Goal: Navigation & Orientation: Find specific page/section

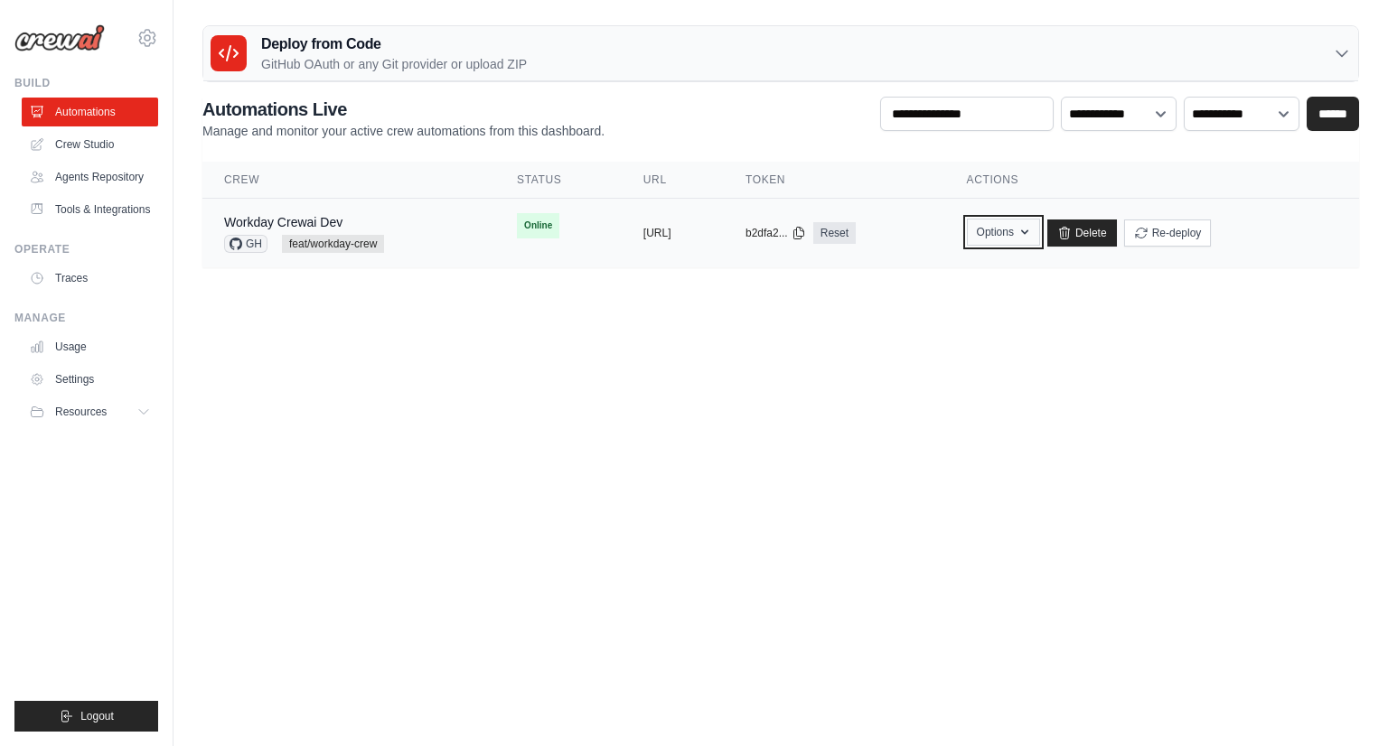
click at [1040, 221] on button "Options" at bounding box center [1003, 232] width 73 height 27
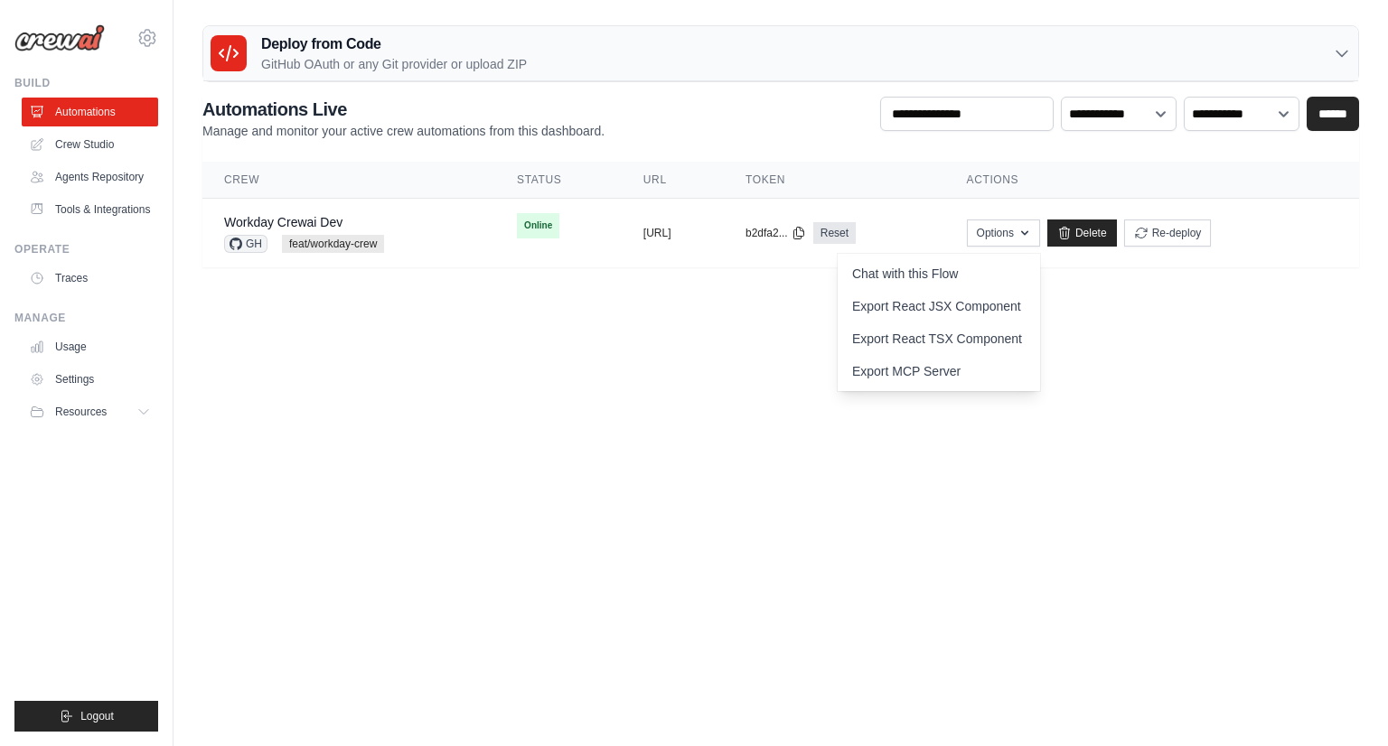
click at [1201, 304] on main "Deploy from Code GitHub OAuth or any Git provider or upload ZIP GitHub OAuth Up…" at bounding box center [780, 153] width 1214 height 307
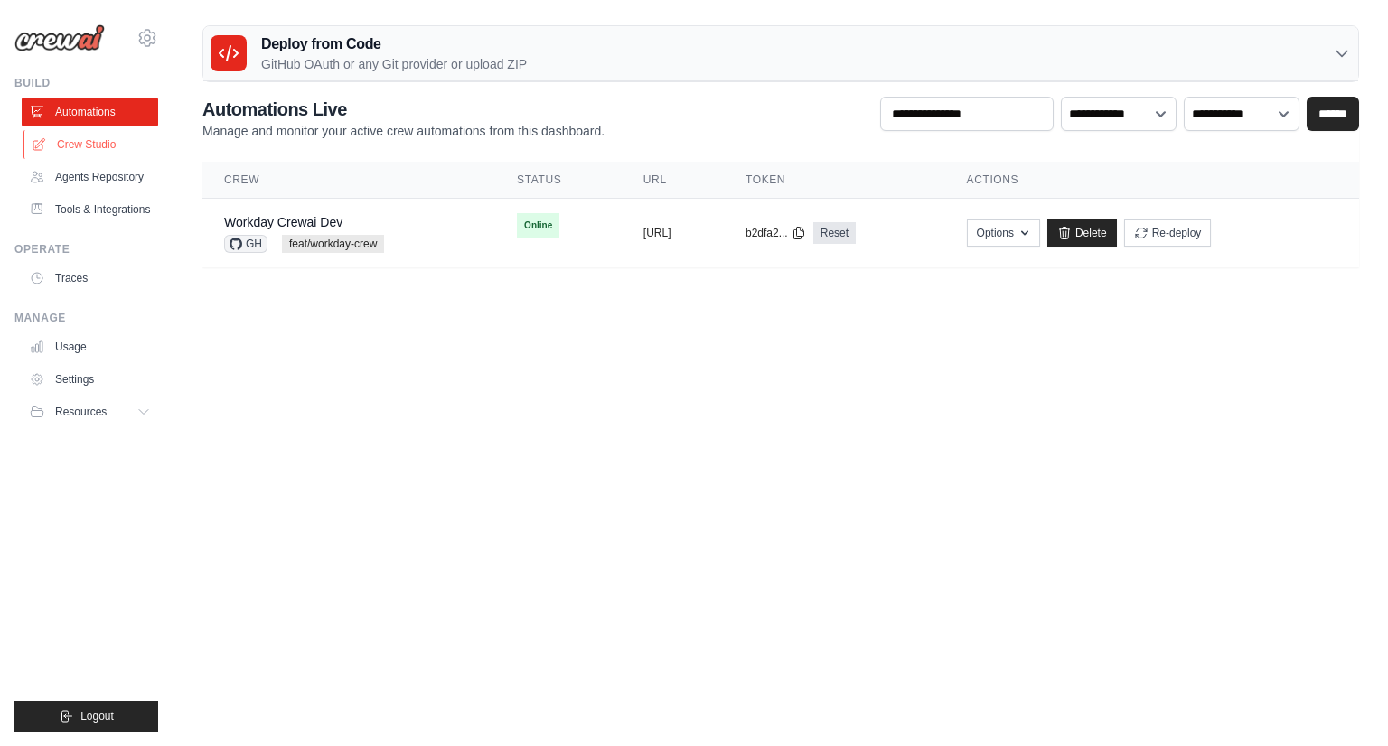
click at [118, 135] on link "Crew Studio" at bounding box center [91, 144] width 136 height 29
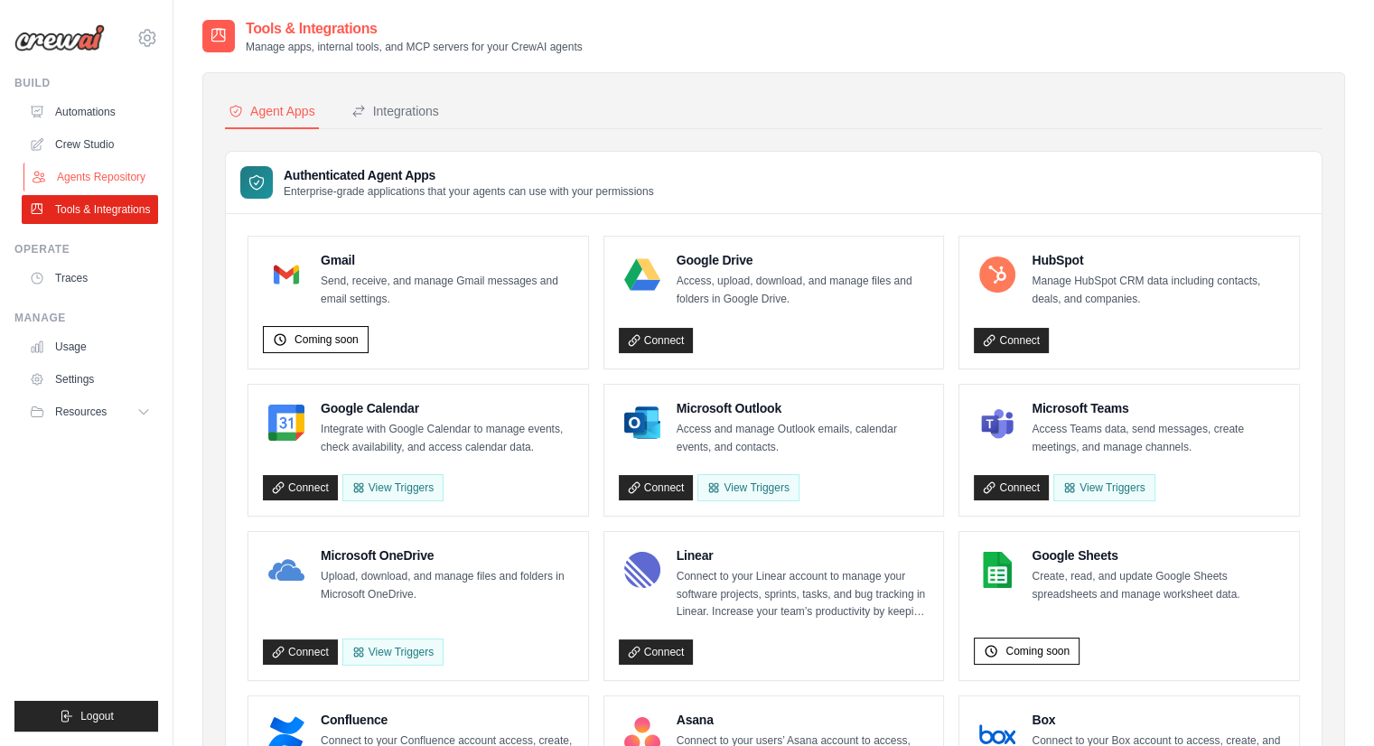
click at [102, 173] on link "Agents Repository" at bounding box center [91, 177] width 136 height 29
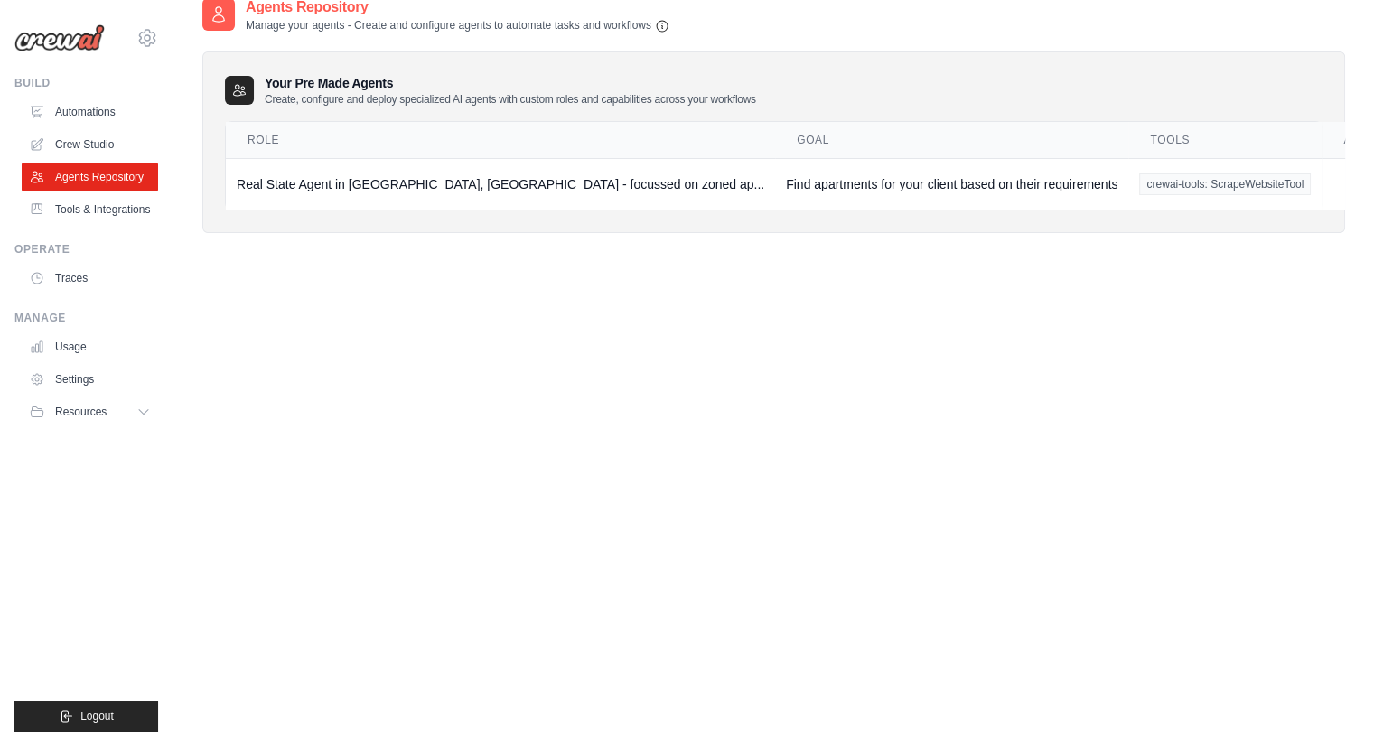
scroll to position [36, 0]
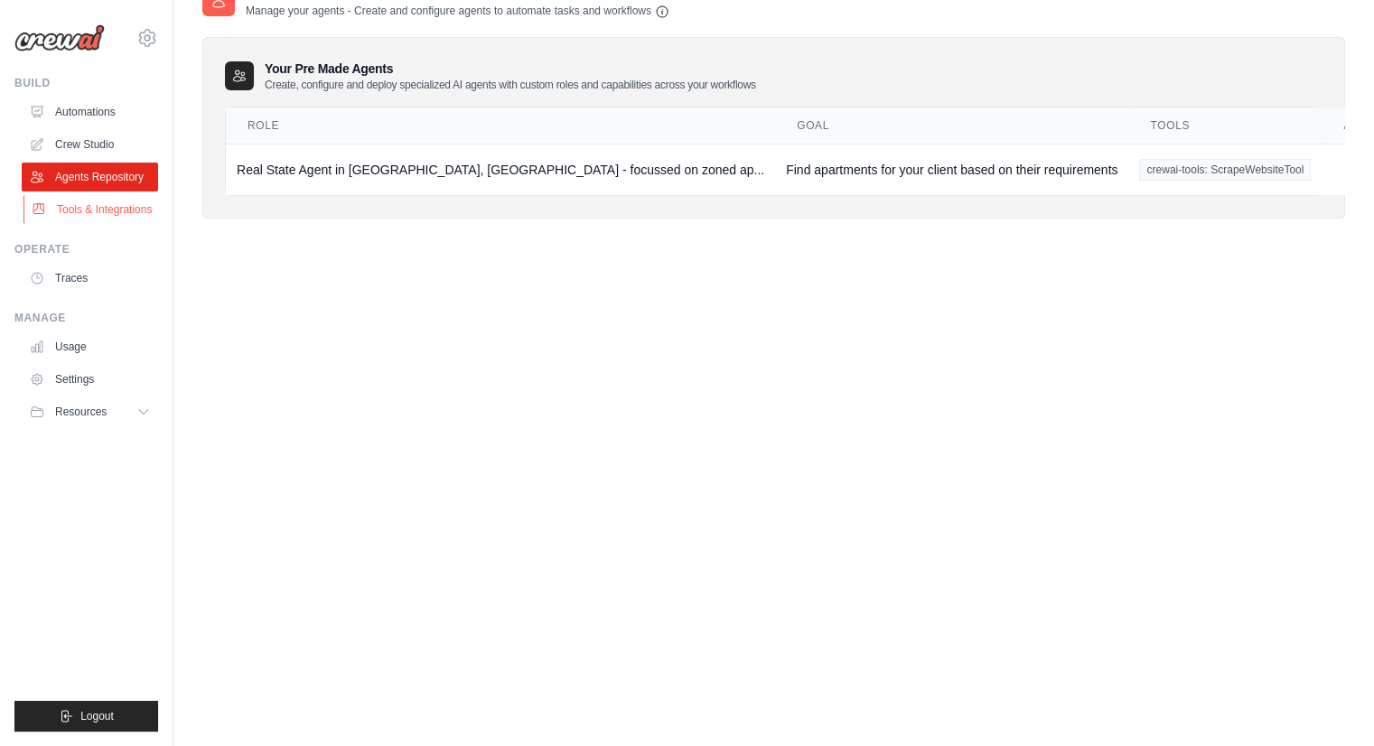
click at [148, 201] on link "Tools & Integrations" at bounding box center [91, 209] width 136 height 29
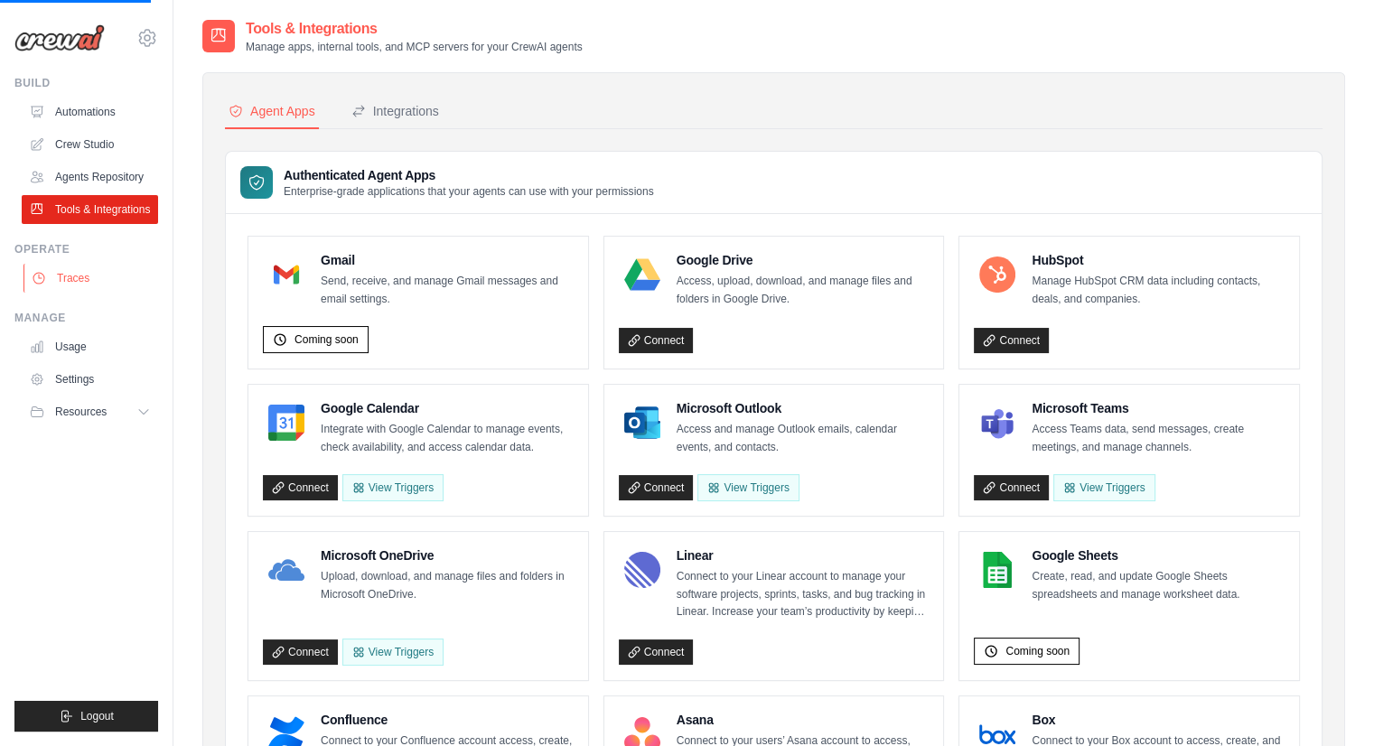
click at [123, 264] on link "Traces" at bounding box center [91, 278] width 136 height 29
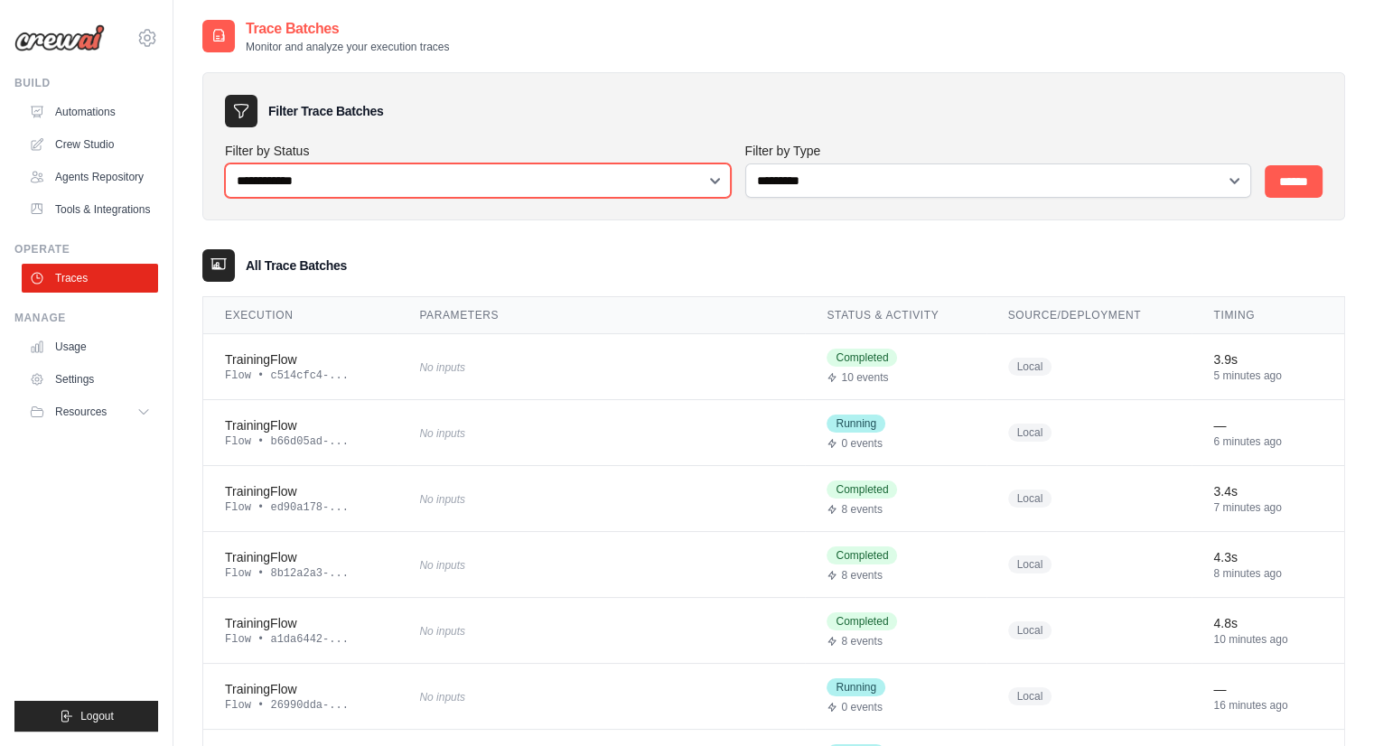
click at [351, 182] on select "**********" at bounding box center [478, 181] width 506 height 34
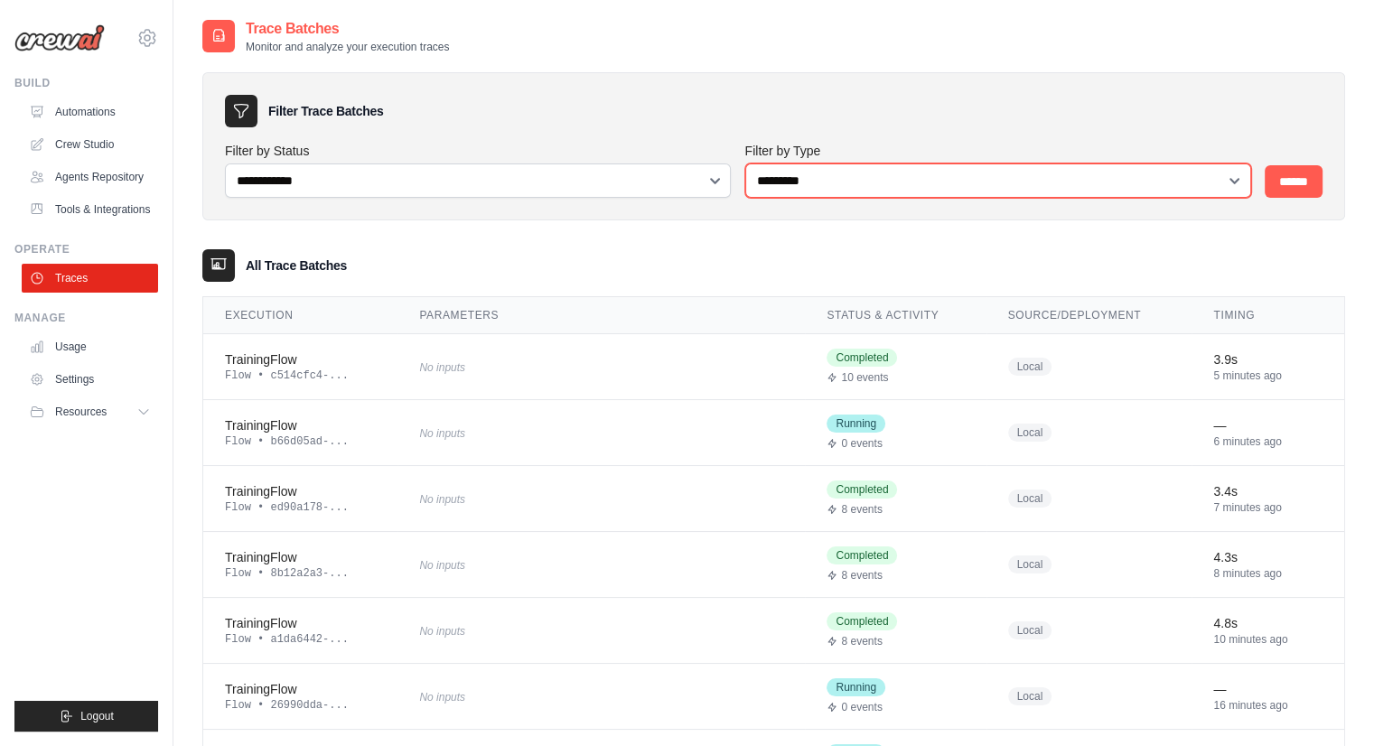
click at [809, 178] on select "**********" at bounding box center [998, 181] width 506 height 34
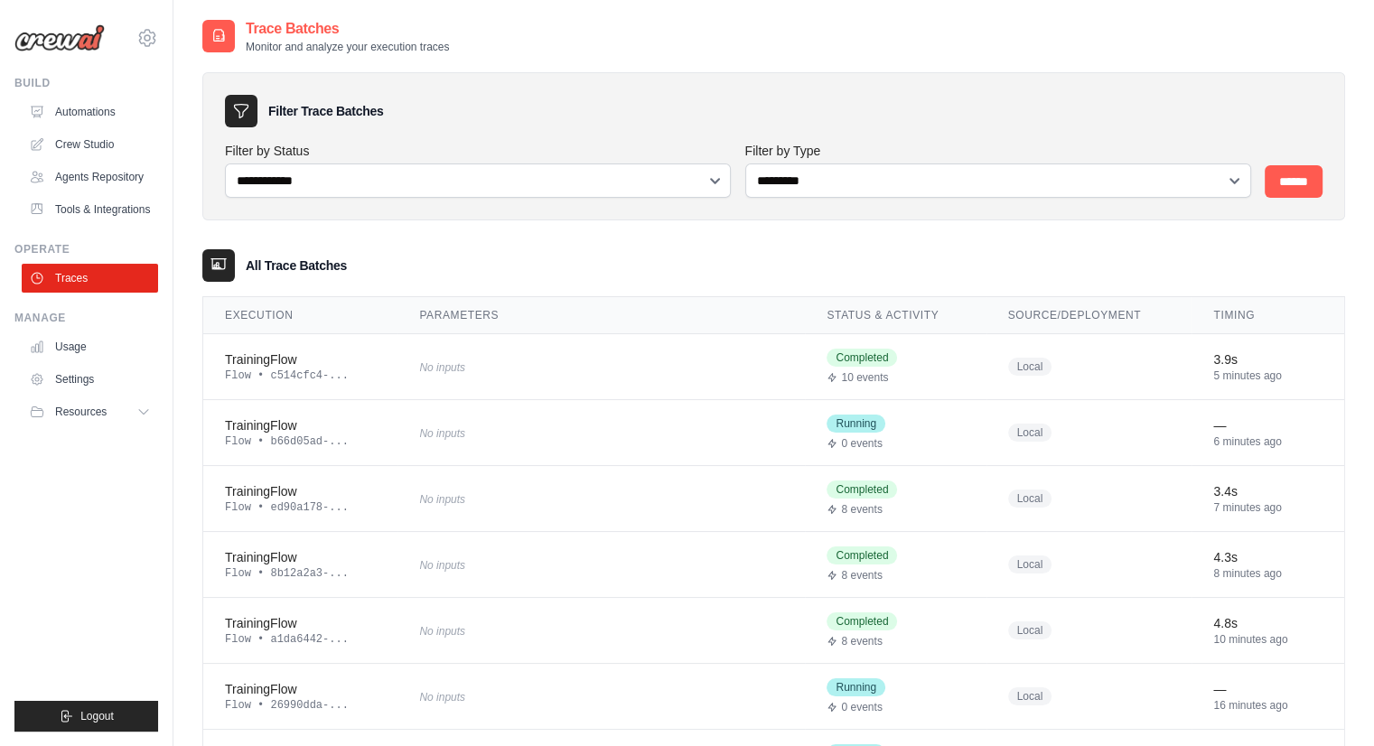
click at [882, 100] on div "Filter Trace Batches" at bounding box center [774, 111] width 1098 height 33
click at [135, 38] on div "nikhil.dubey@ab-inbev.com AB InBev - GHQ Jet Skis Training - CrewAI Settings" at bounding box center [86, 29] width 144 height 58
click at [140, 37] on icon at bounding box center [147, 38] width 22 height 22
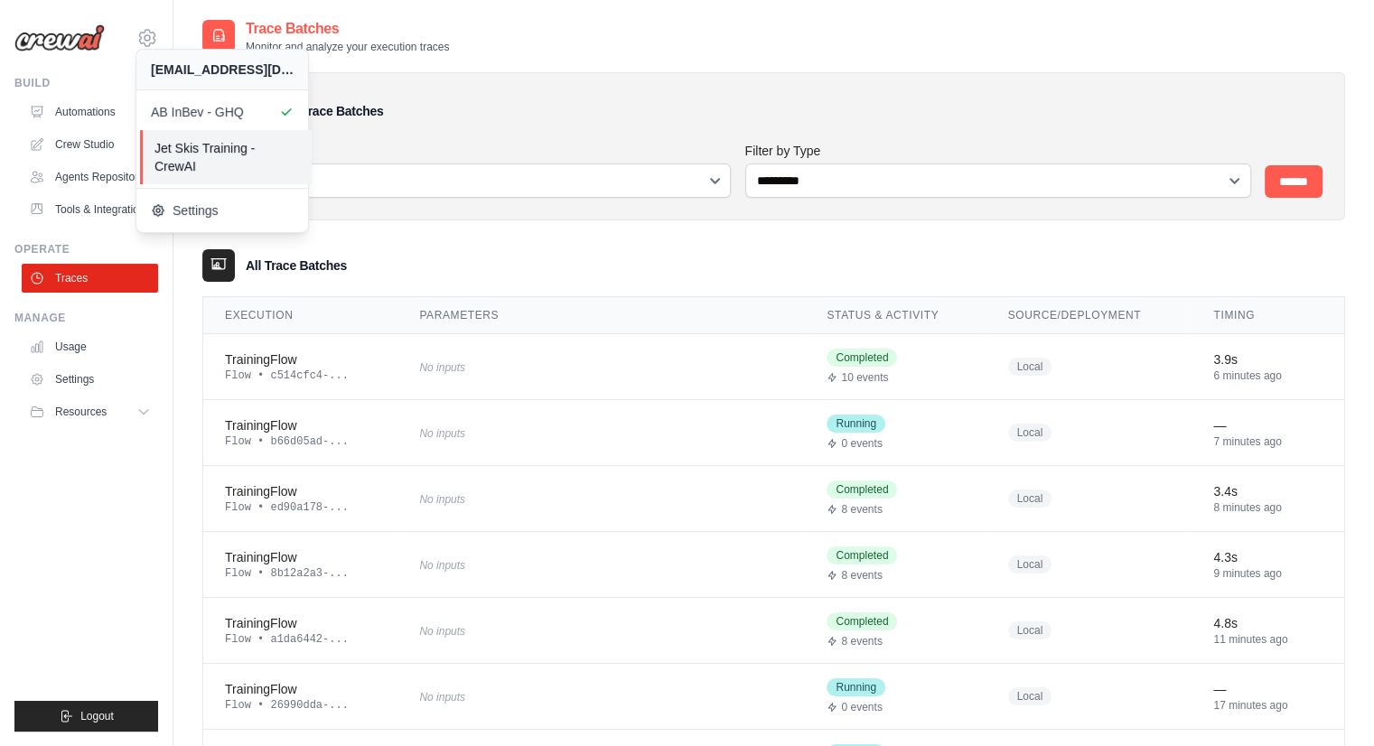
click at [195, 155] on span "Jet Skis Training - CrewAI" at bounding box center [226, 157] width 143 height 36
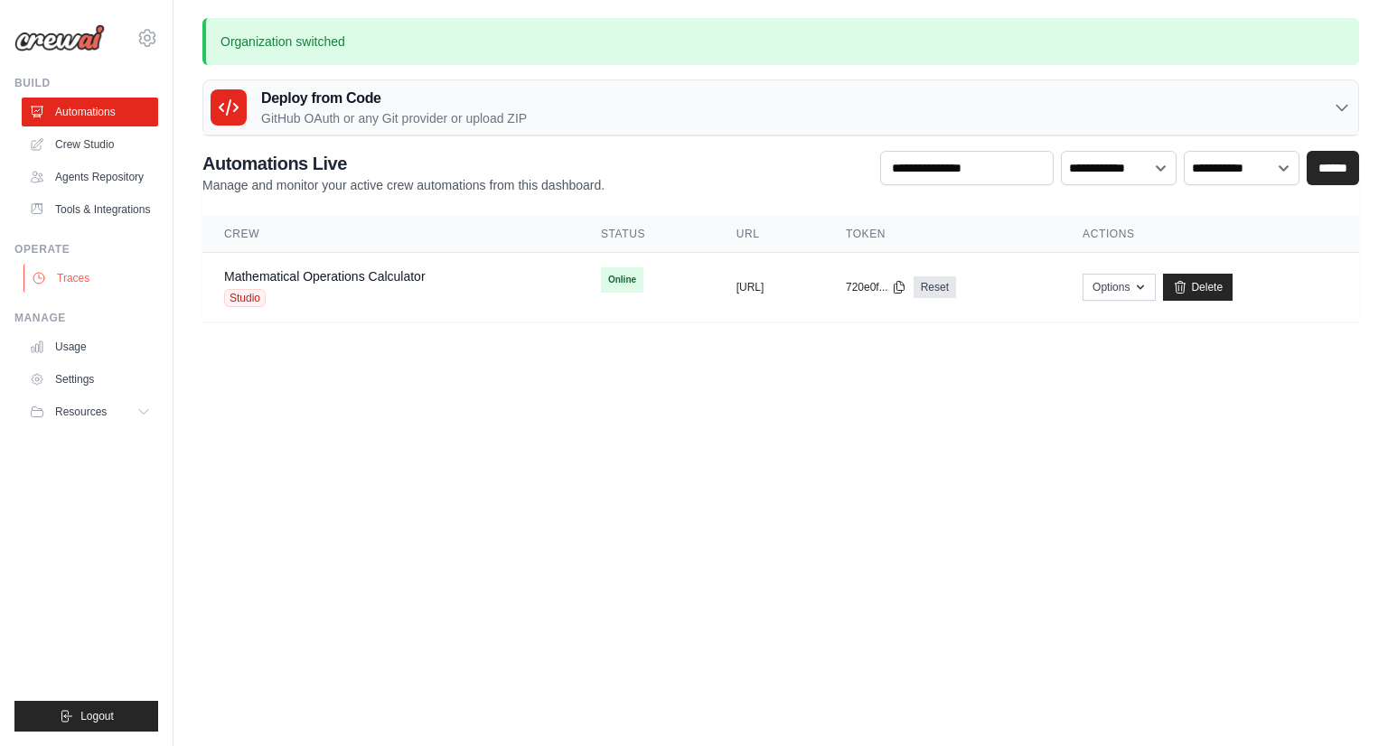
click at [61, 265] on link "Traces" at bounding box center [91, 278] width 136 height 29
